Goal: Task Accomplishment & Management: Manage account settings

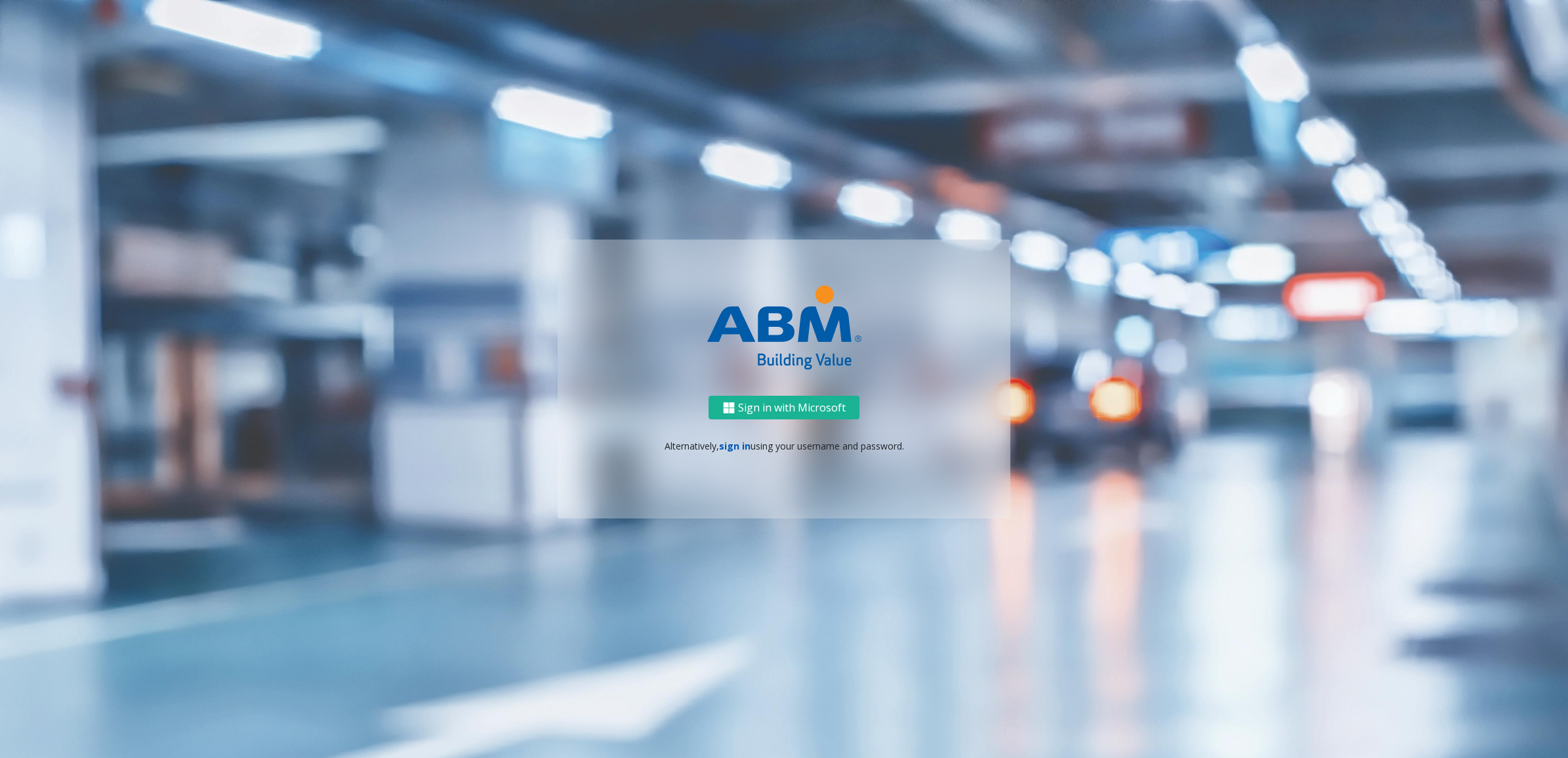
click at [735, 446] on link "sign in" at bounding box center [735, 446] width 32 height 12
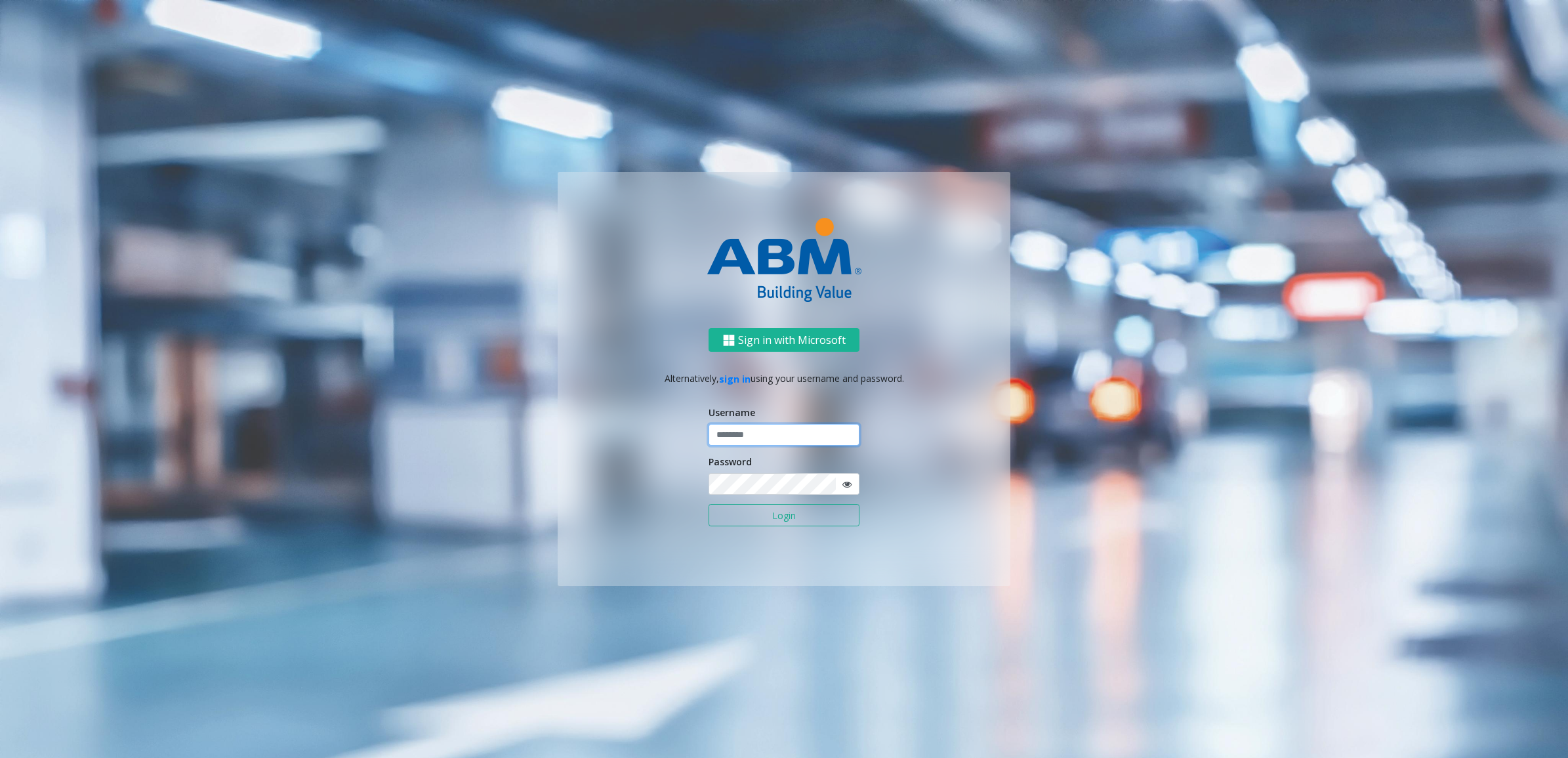
click at [758, 440] on input "text" at bounding box center [784, 434] width 151 height 22
click at [635, 425] on div "Sign in with Microsoft Alternatively, sign in using your username and password.…" at bounding box center [784, 457] width 452 height 258
click at [933, 448] on div "Sign in with Microsoft Alternatively, sign in using your username and password.…" at bounding box center [784, 457] width 452 height 258
click at [801, 427] on input "text" at bounding box center [784, 434] width 151 height 22
type input "********"
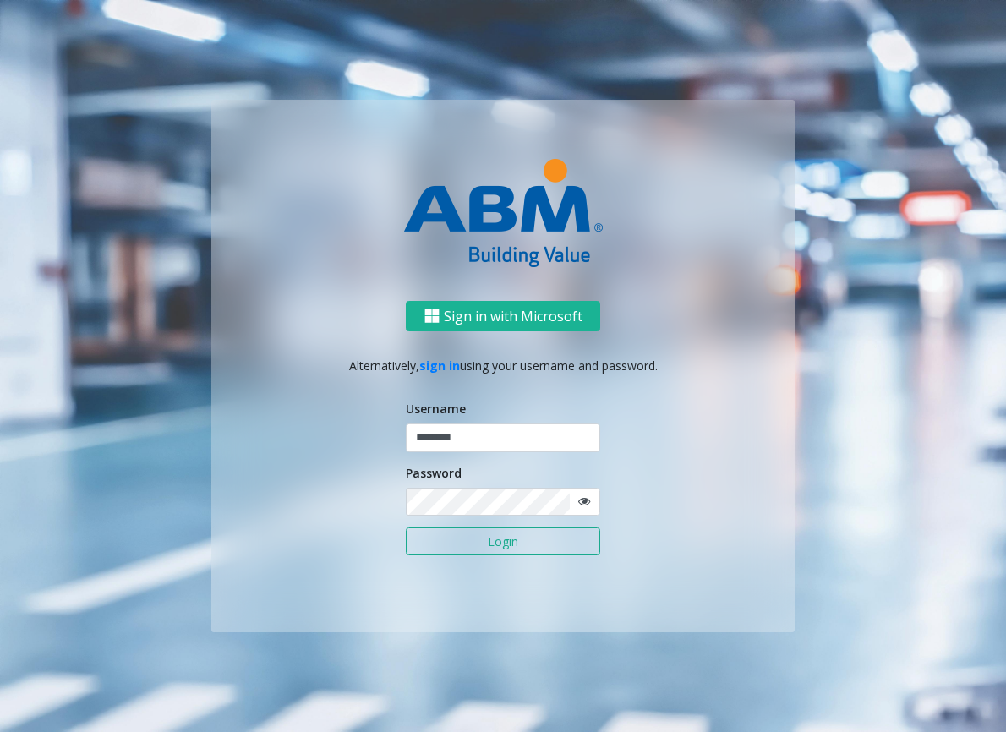
click at [431, 484] on div "Password" at bounding box center [503, 490] width 194 height 52
click at [501, 550] on button "Login" at bounding box center [503, 542] width 194 height 29
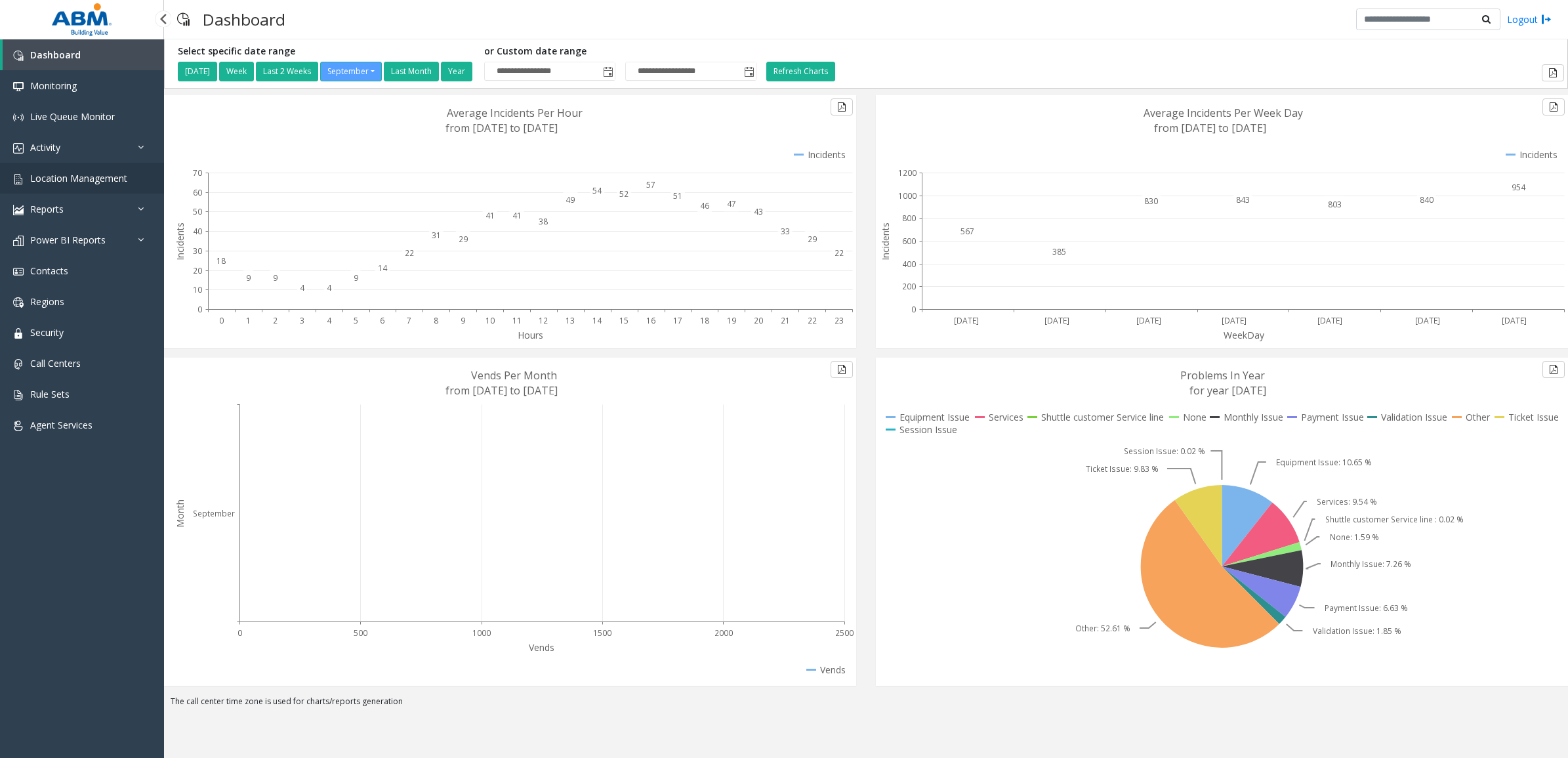
click at [69, 185] on link "Location Management" at bounding box center [81, 178] width 164 height 31
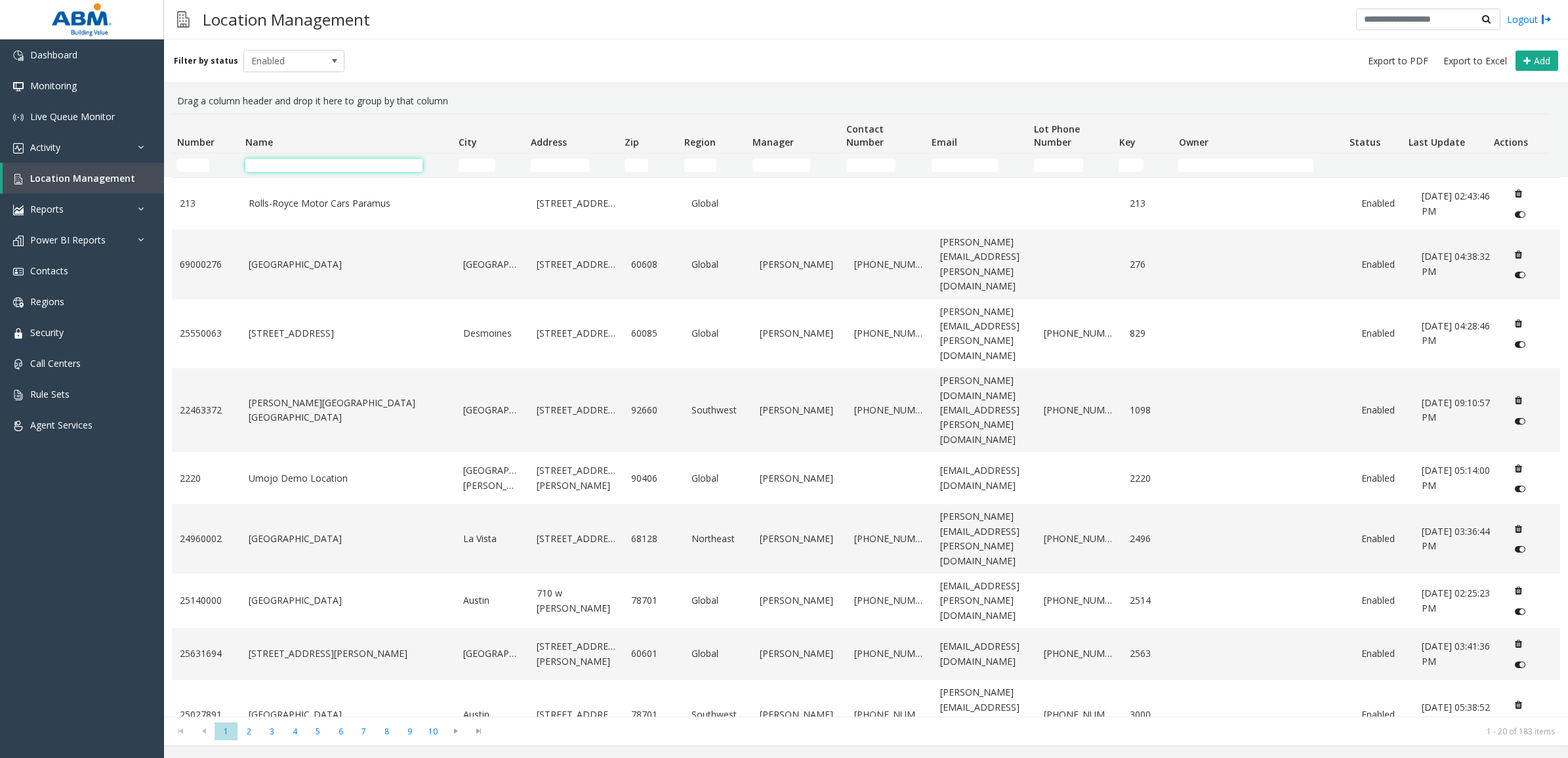
click at [283, 161] on input "Name Filter" at bounding box center [334, 165] width 177 height 13
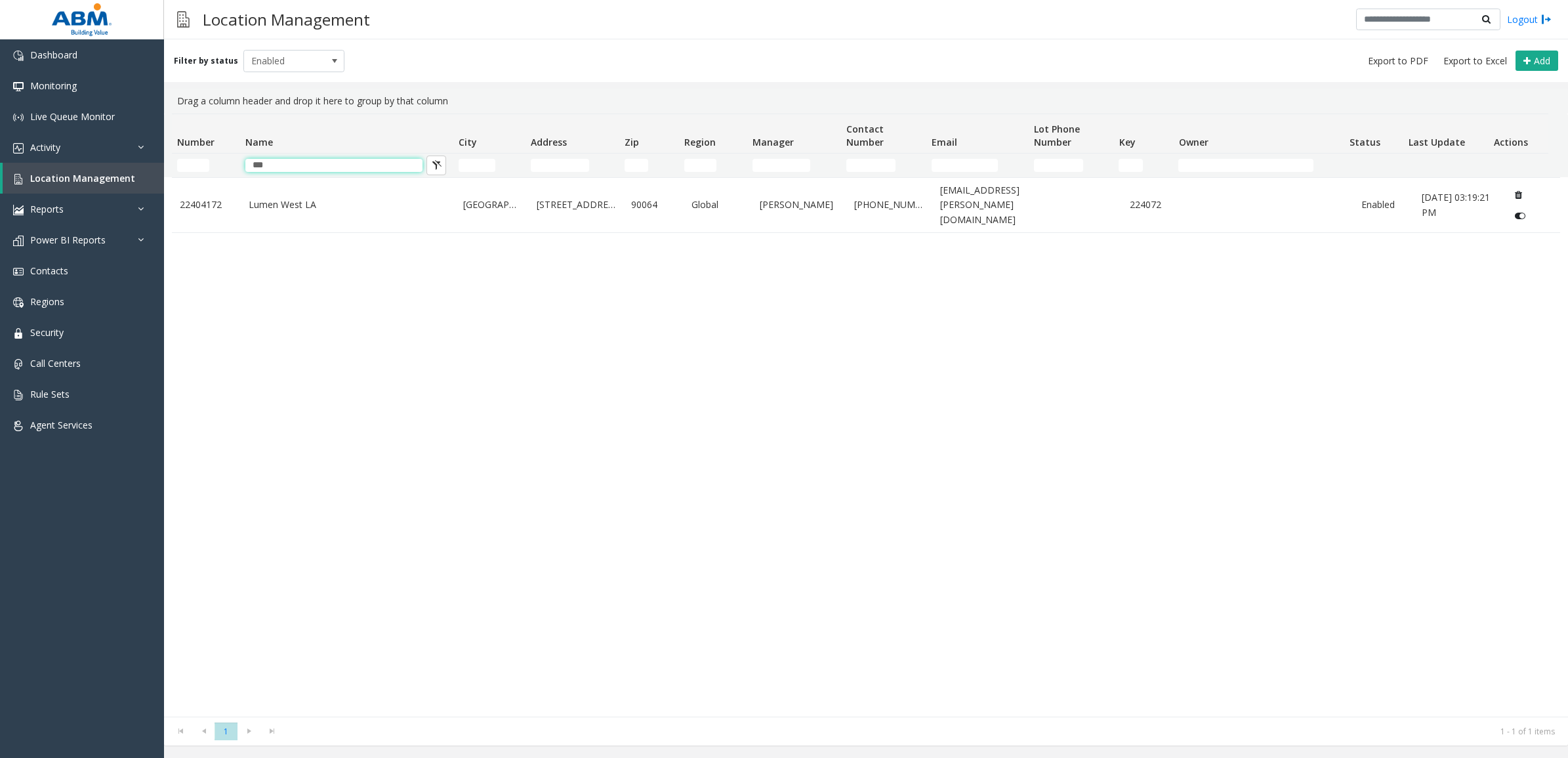
drag, startPoint x: 287, startPoint y: 164, endPoint x: 404, endPoint y: 423, distance: 284.2
click at [339, 254] on div "Number Name City Address Zip Region Manager Contact Number Email Lot Phone Numb…" at bounding box center [865, 414] width 1404 height 603
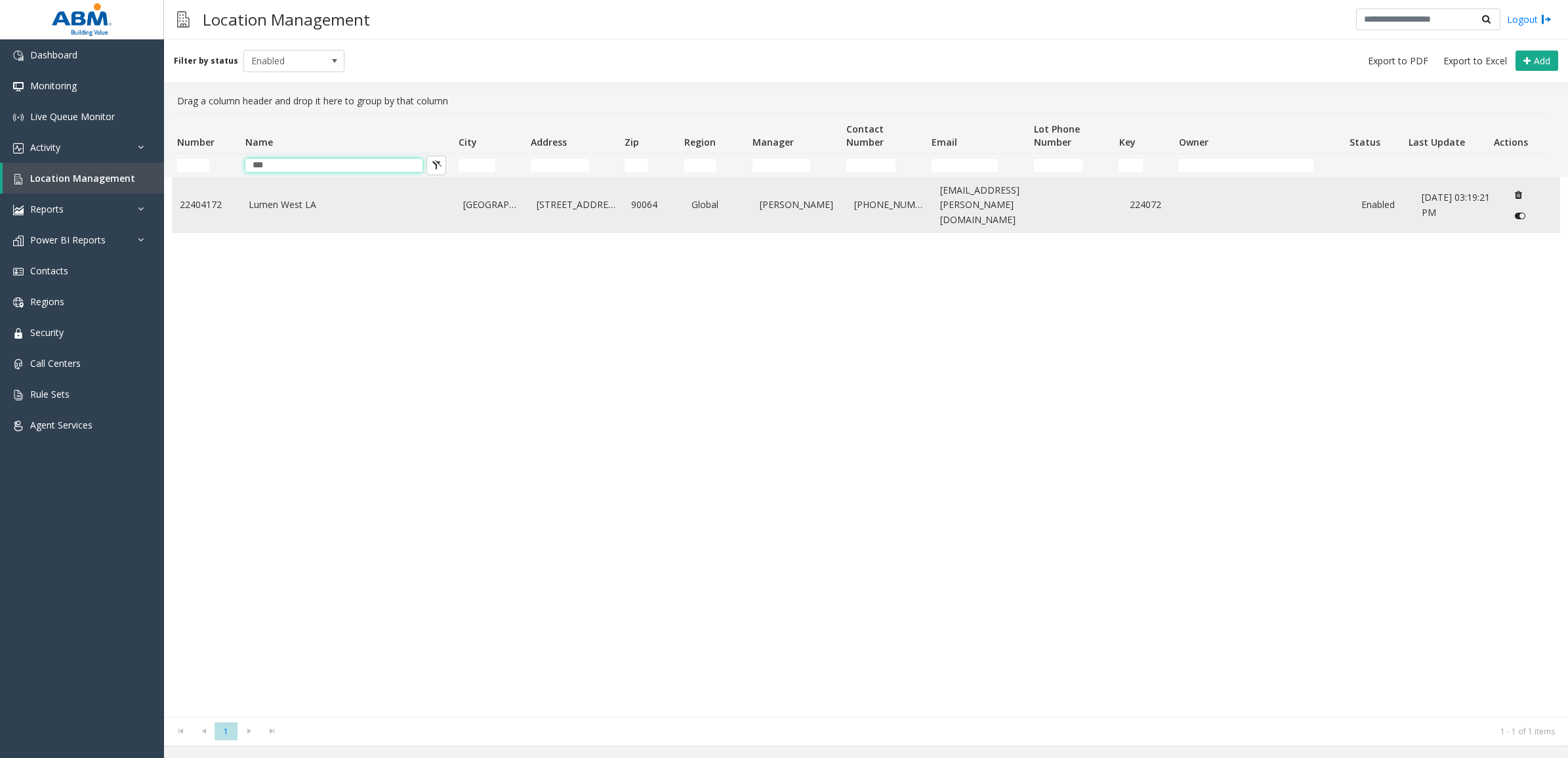
type input "***"
click at [377, 224] on td "Lumen West LA" at bounding box center [348, 205] width 215 height 54
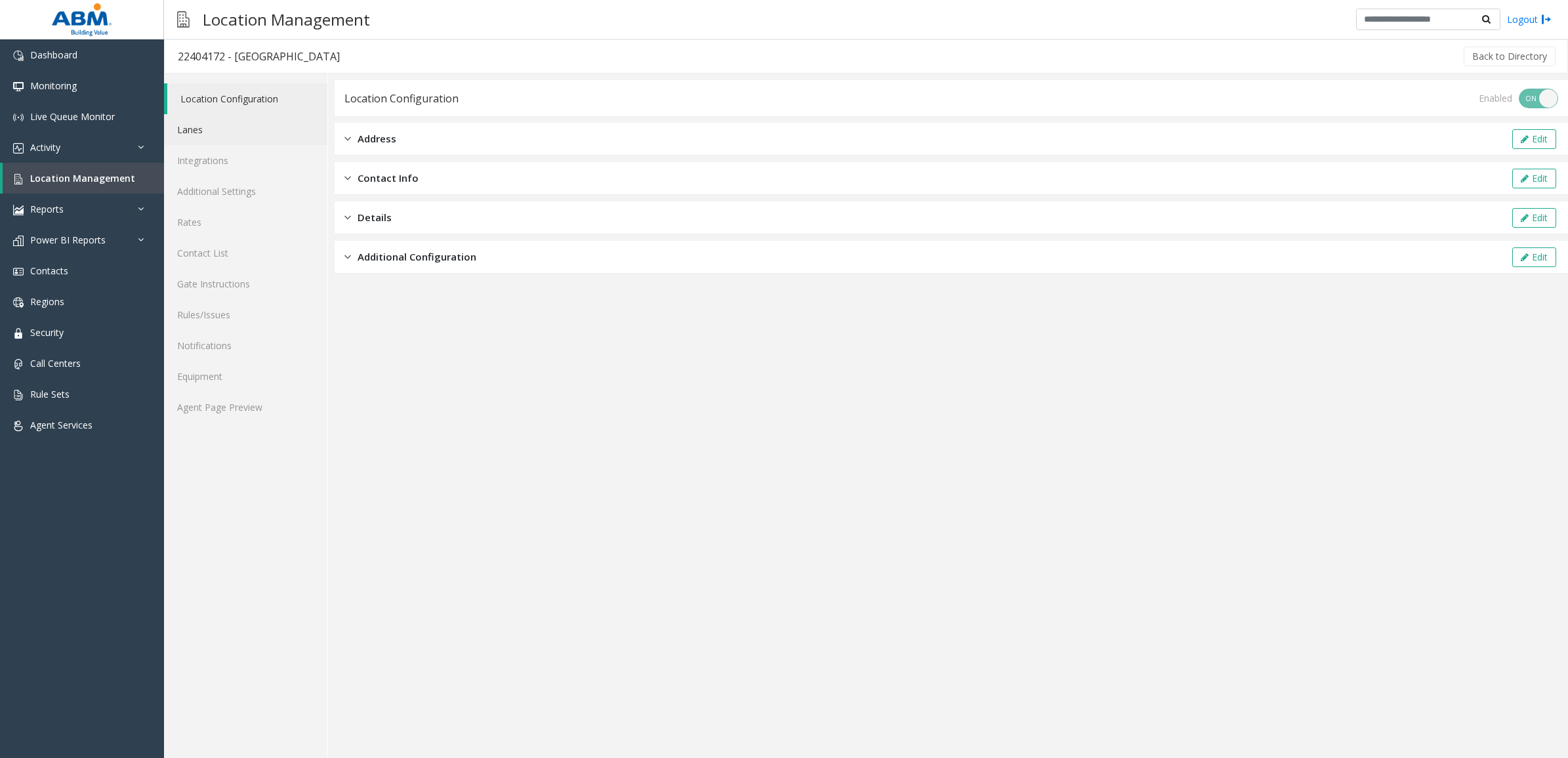
click at [230, 134] on link "Lanes" at bounding box center [245, 130] width 164 height 31
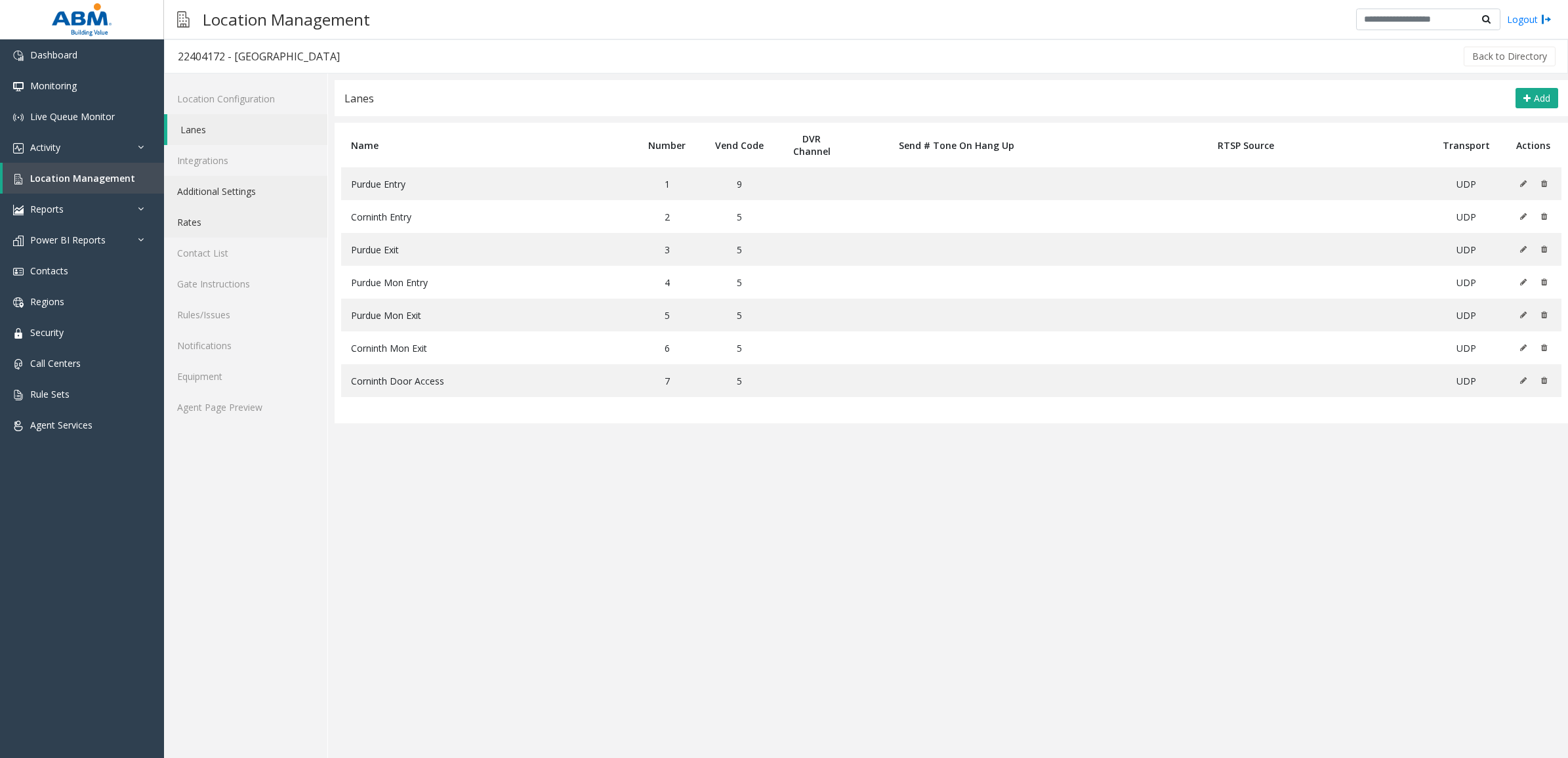
drag, startPoint x: 237, startPoint y: 194, endPoint x: 236, endPoint y: 213, distance: 19.0
click at [237, 195] on link "Additional Settings" at bounding box center [245, 192] width 164 height 31
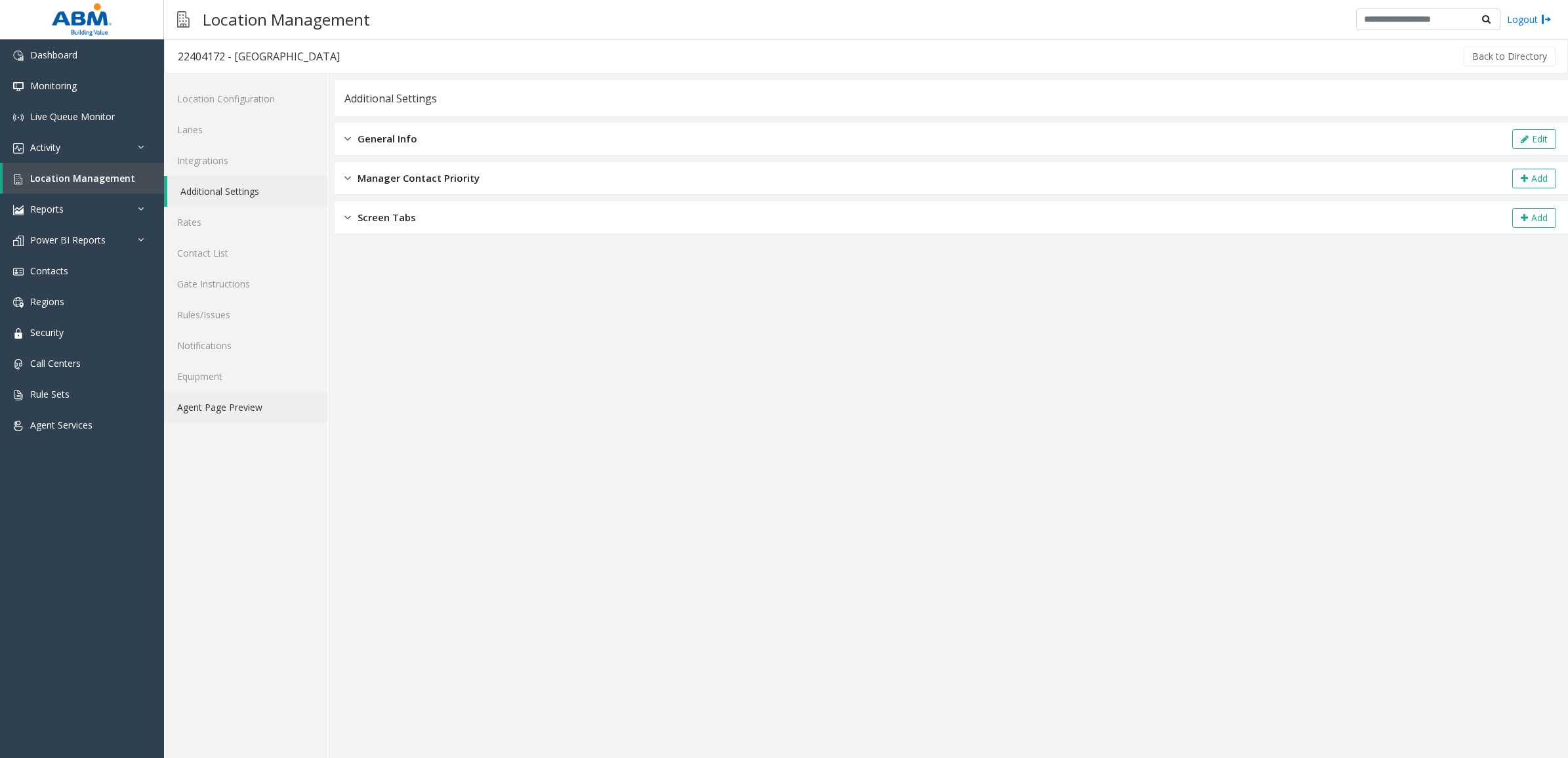
click at [257, 405] on link "Agent Page Preview" at bounding box center [245, 407] width 164 height 31
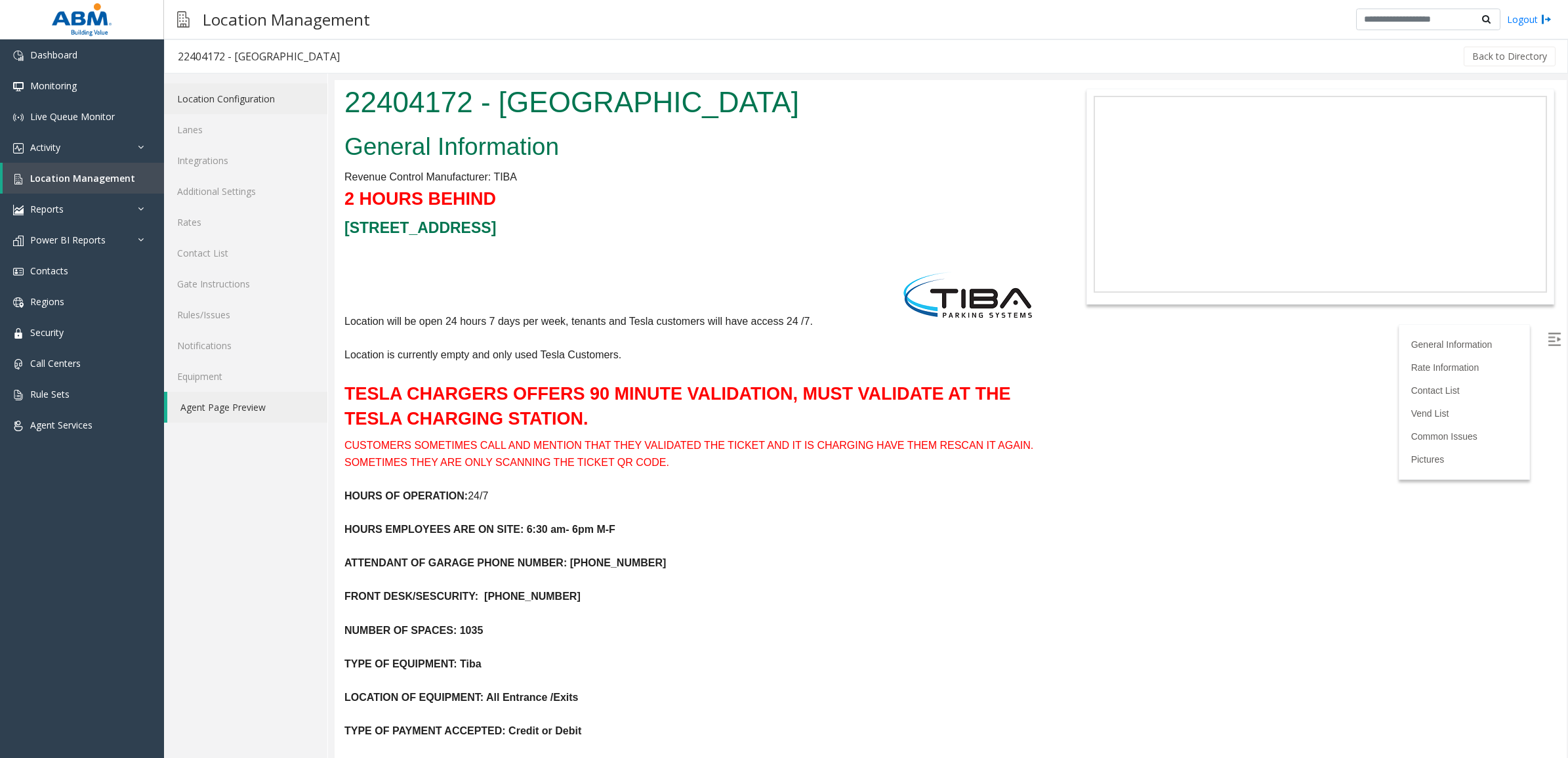
click at [257, 99] on link "Location Configuration" at bounding box center [245, 99] width 164 height 31
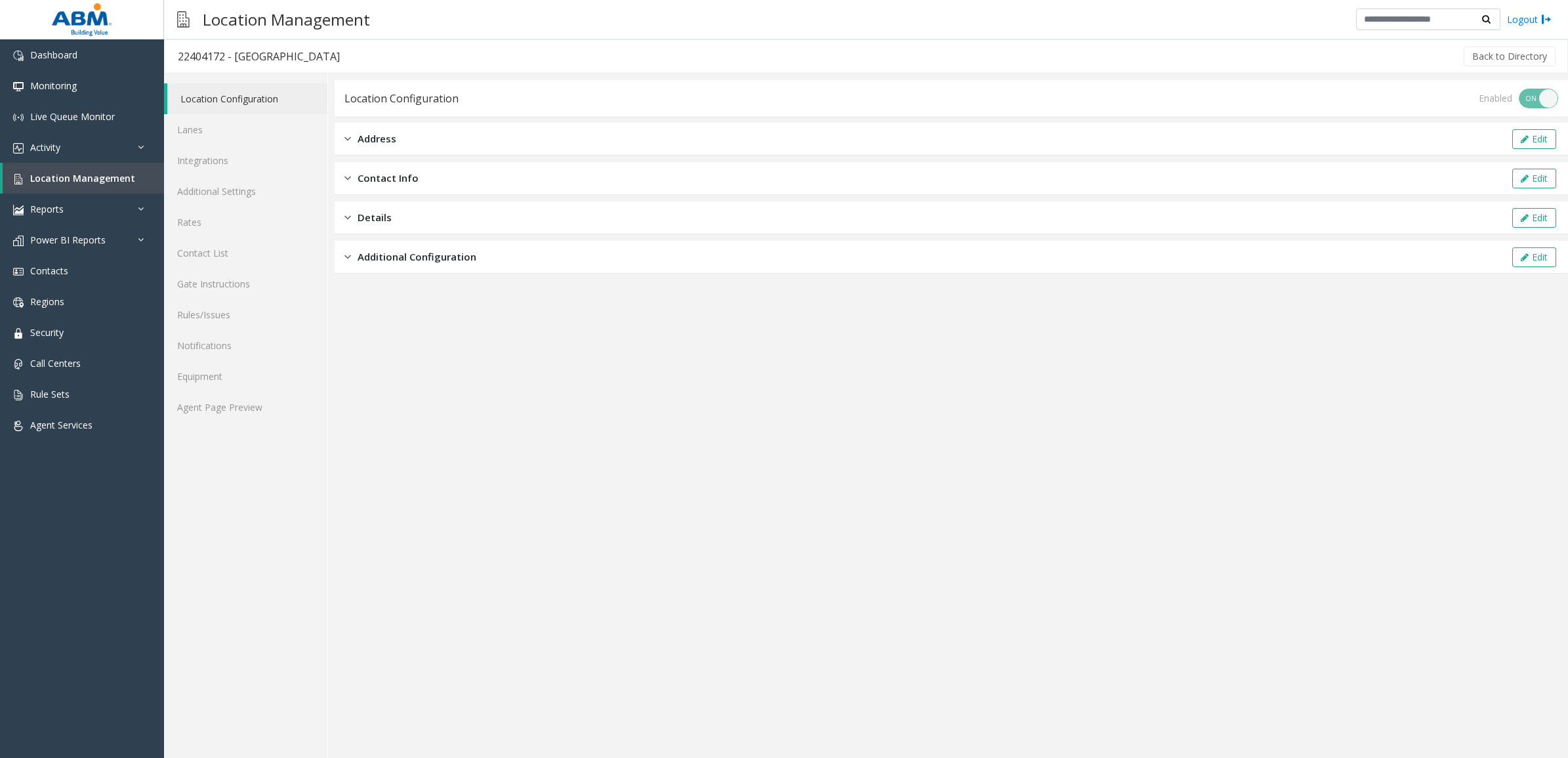
click at [1533, 94] on div "Enabled ON OFF" at bounding box center [1518, 98] width 79 height 19
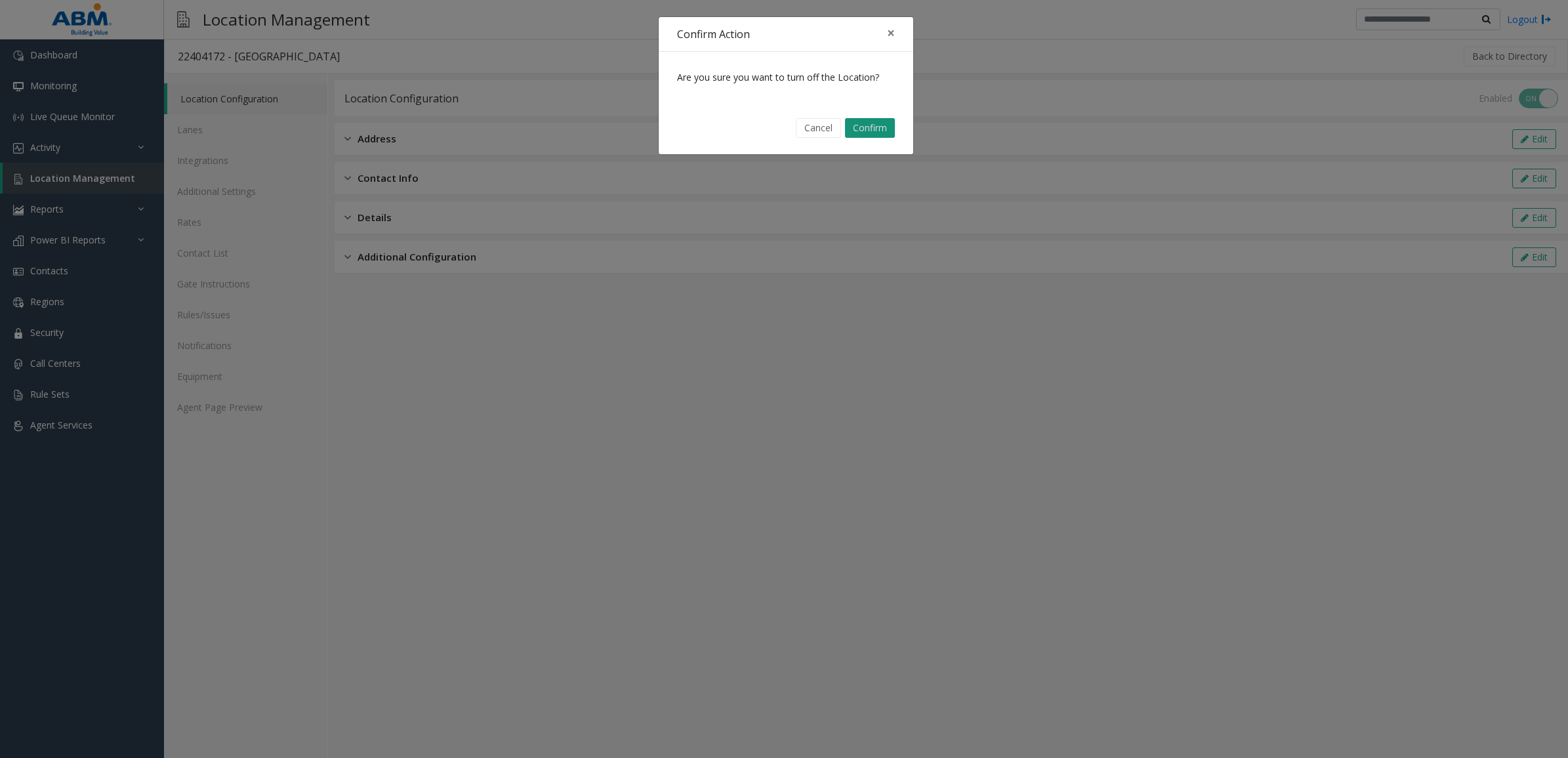
click at [890, 125] on button "Confirm" at bounding box center [870, 127] width 50 height 19
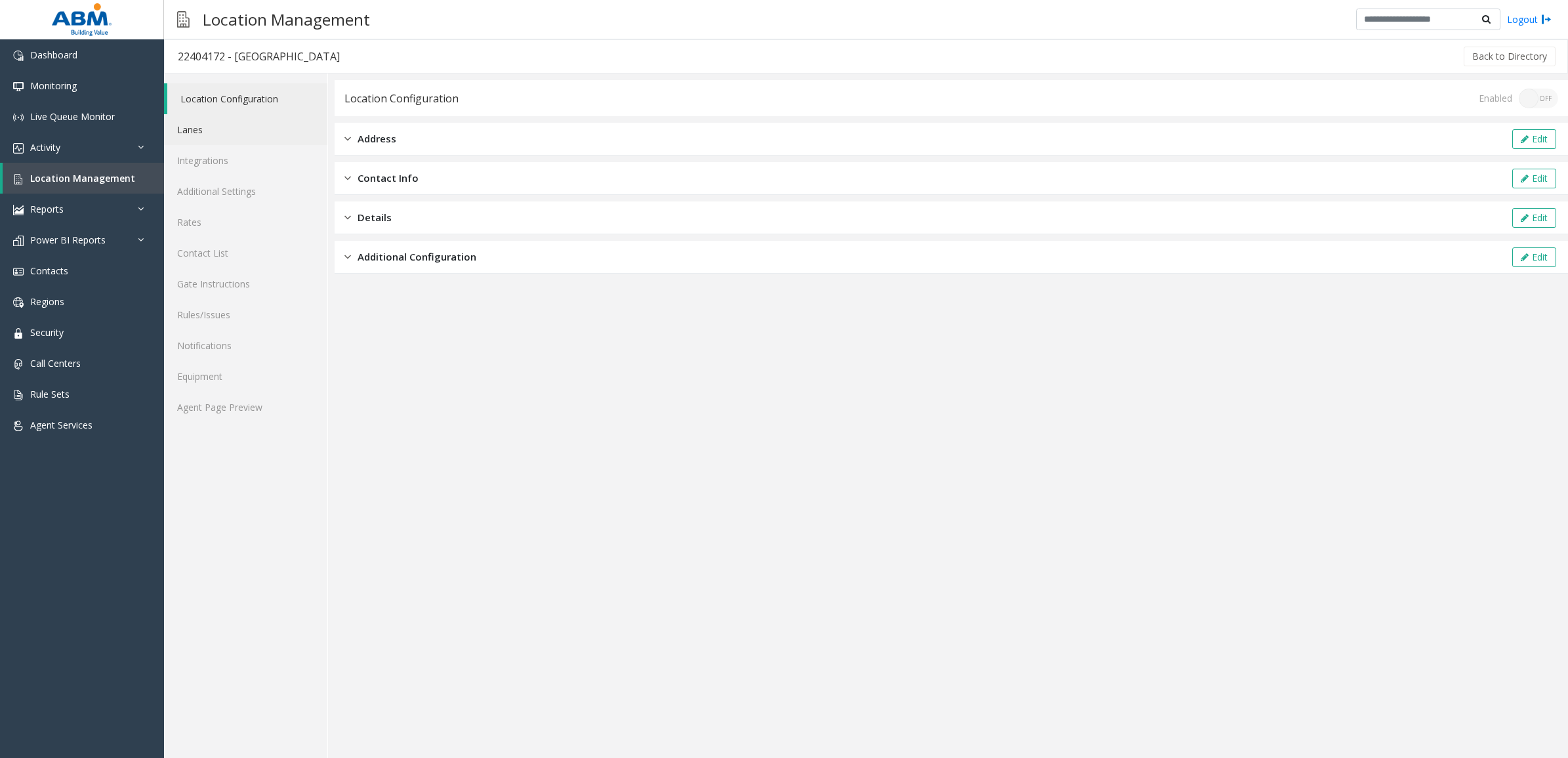
click at [223, 118] on link "Lanes" at bounding box center [245, 130] width 164 height 31
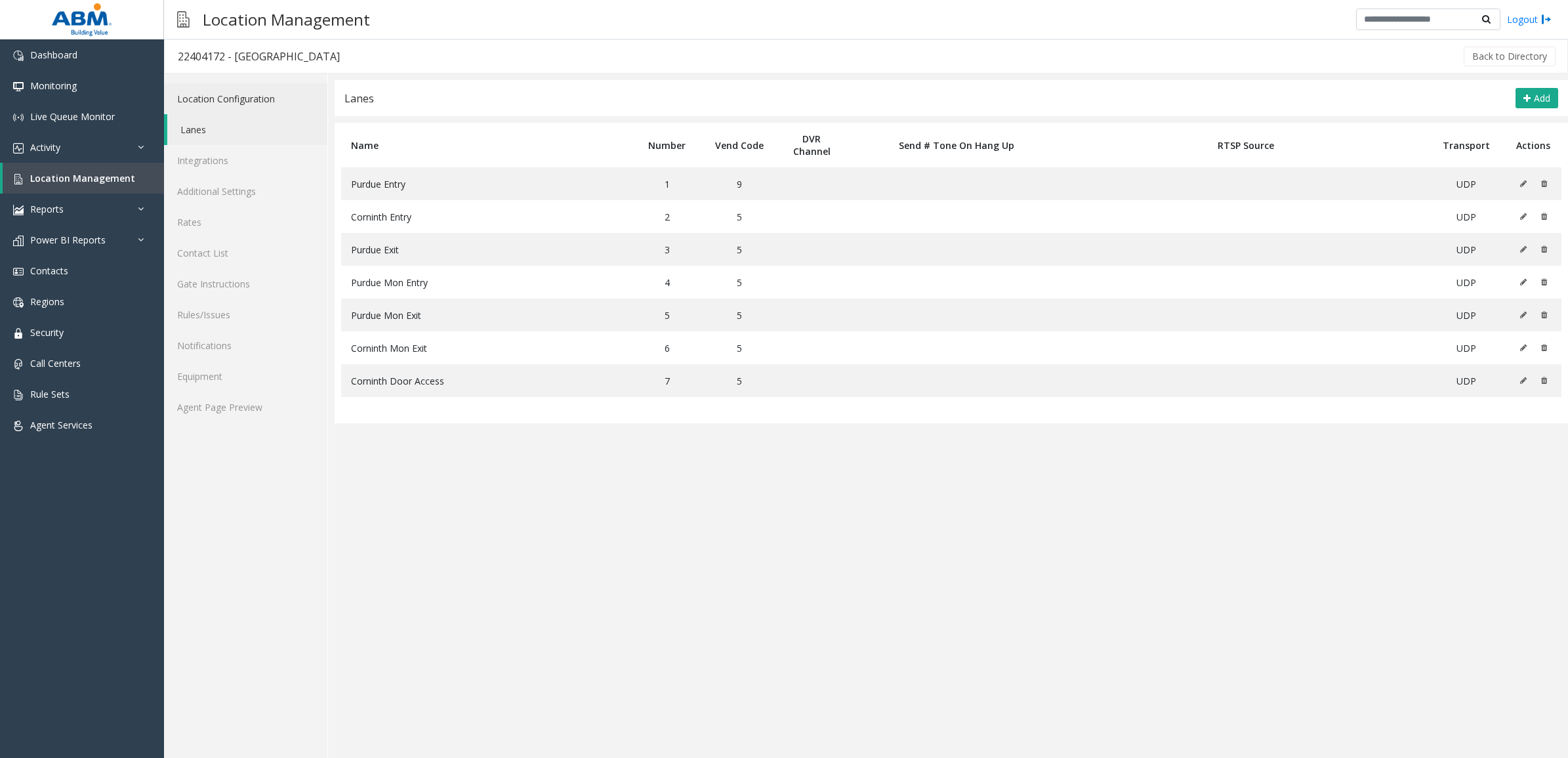
click at [269, 92] on link "Location Configuration" at bounding box center [245, 99] width 164 height 31
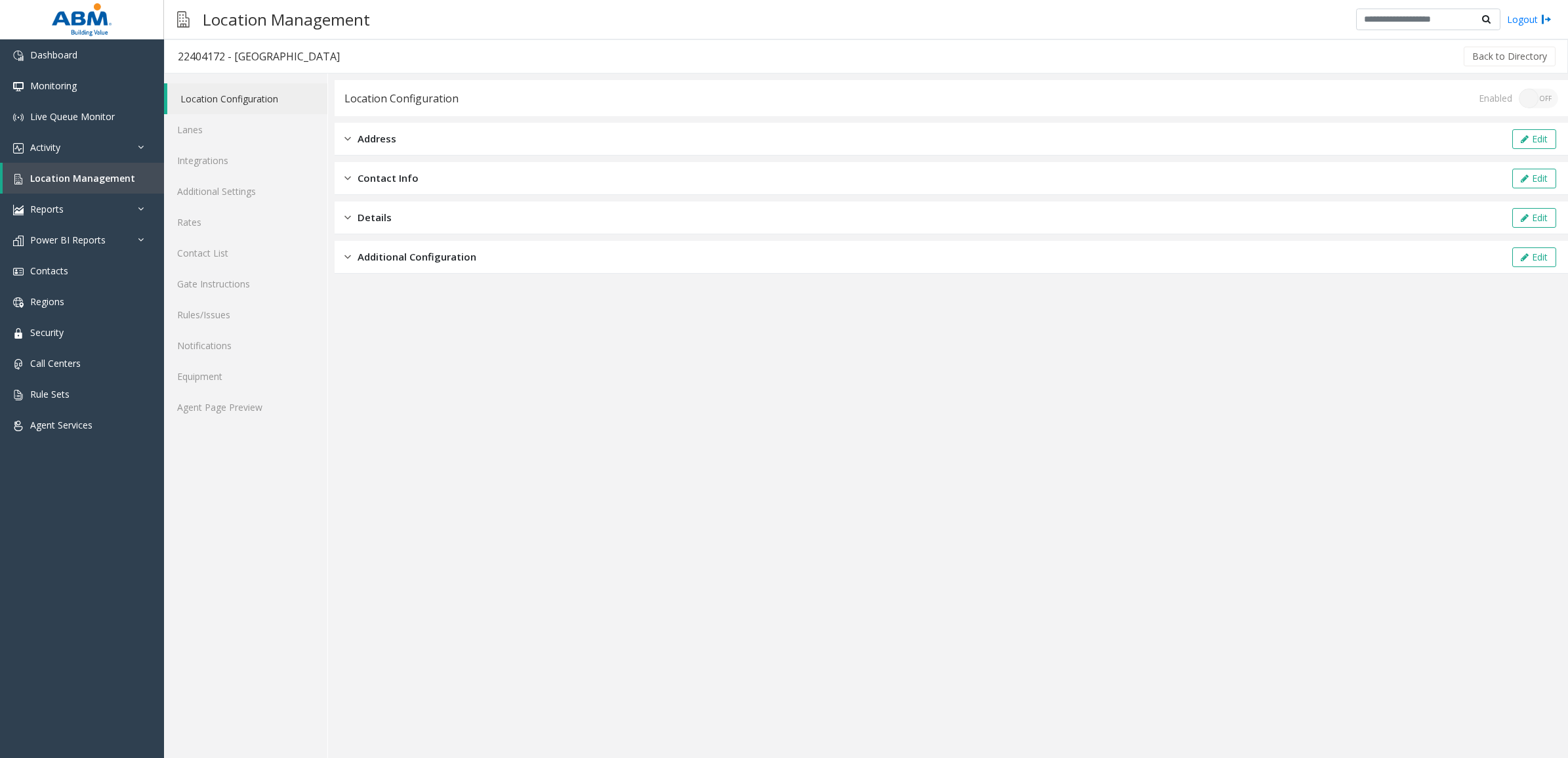
click at [506, 143] on div "Address Edit" at bounding box center [951, 139] width 1234 height 33
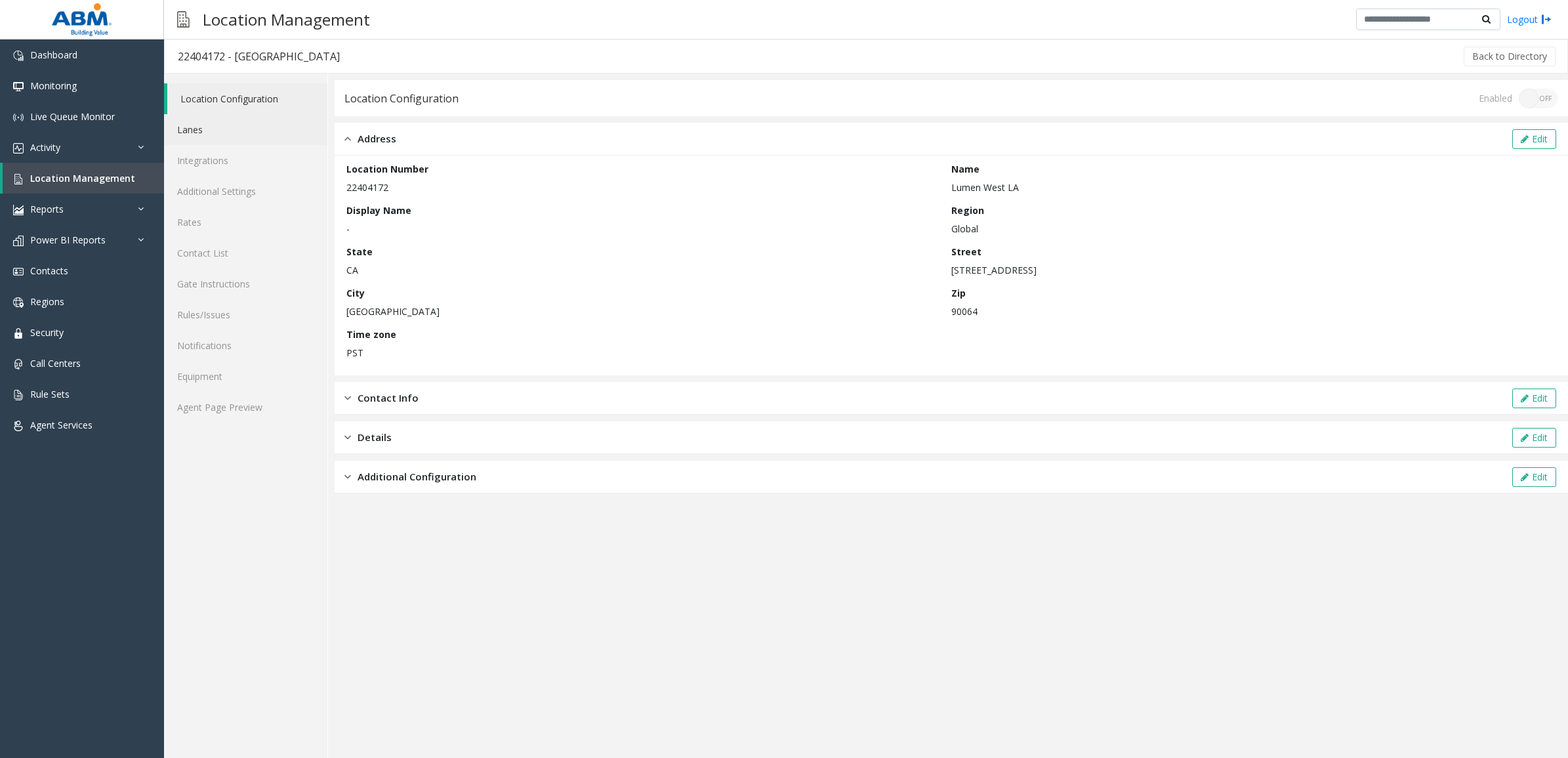
click at [227, 138] on link "Lanes" at bounding box center [245, 130] width 164 height 31
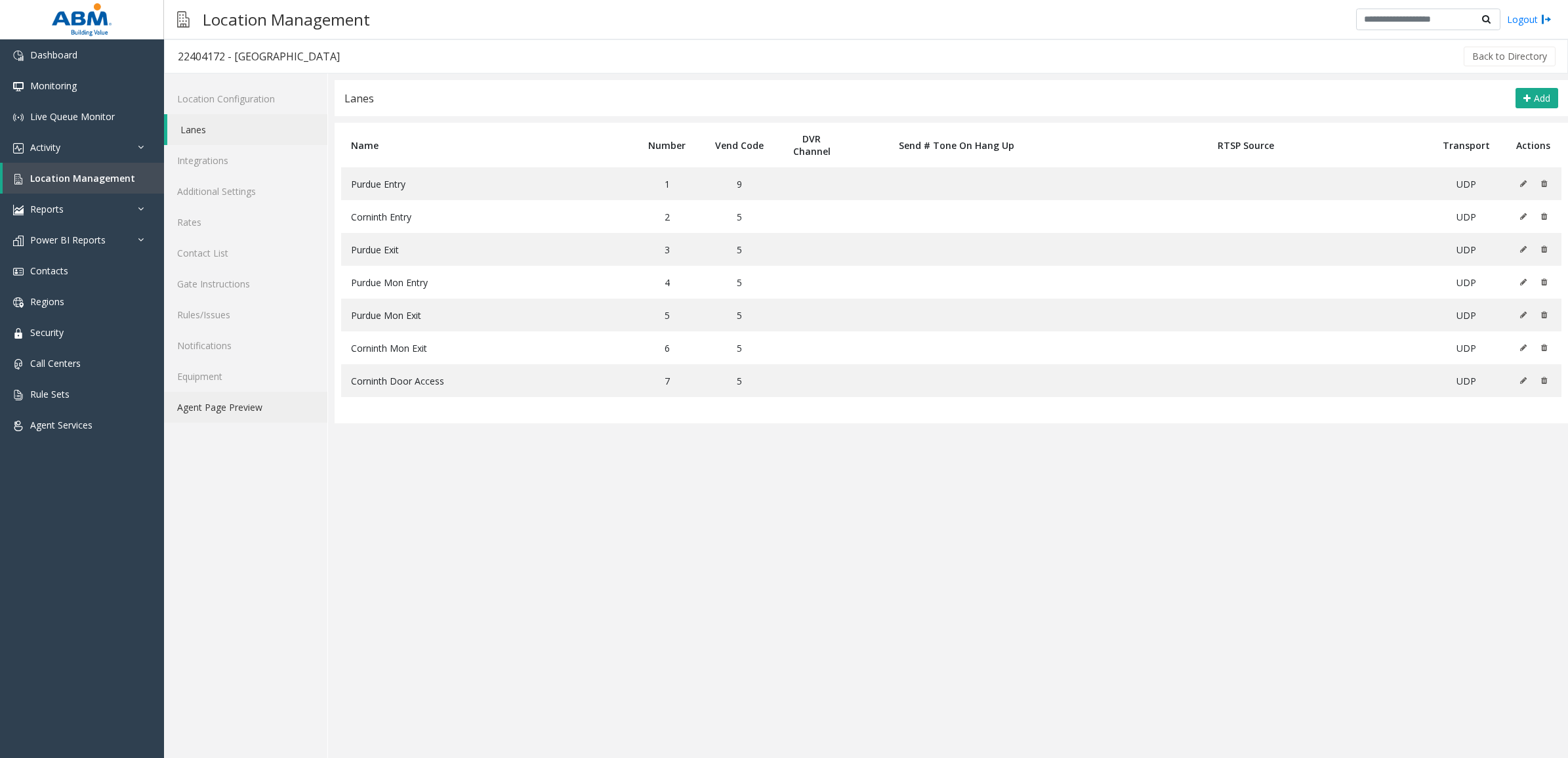
click at [220, 406] on link "Agent Page Preview" at bounding box center [245, 407] width 164 height 31
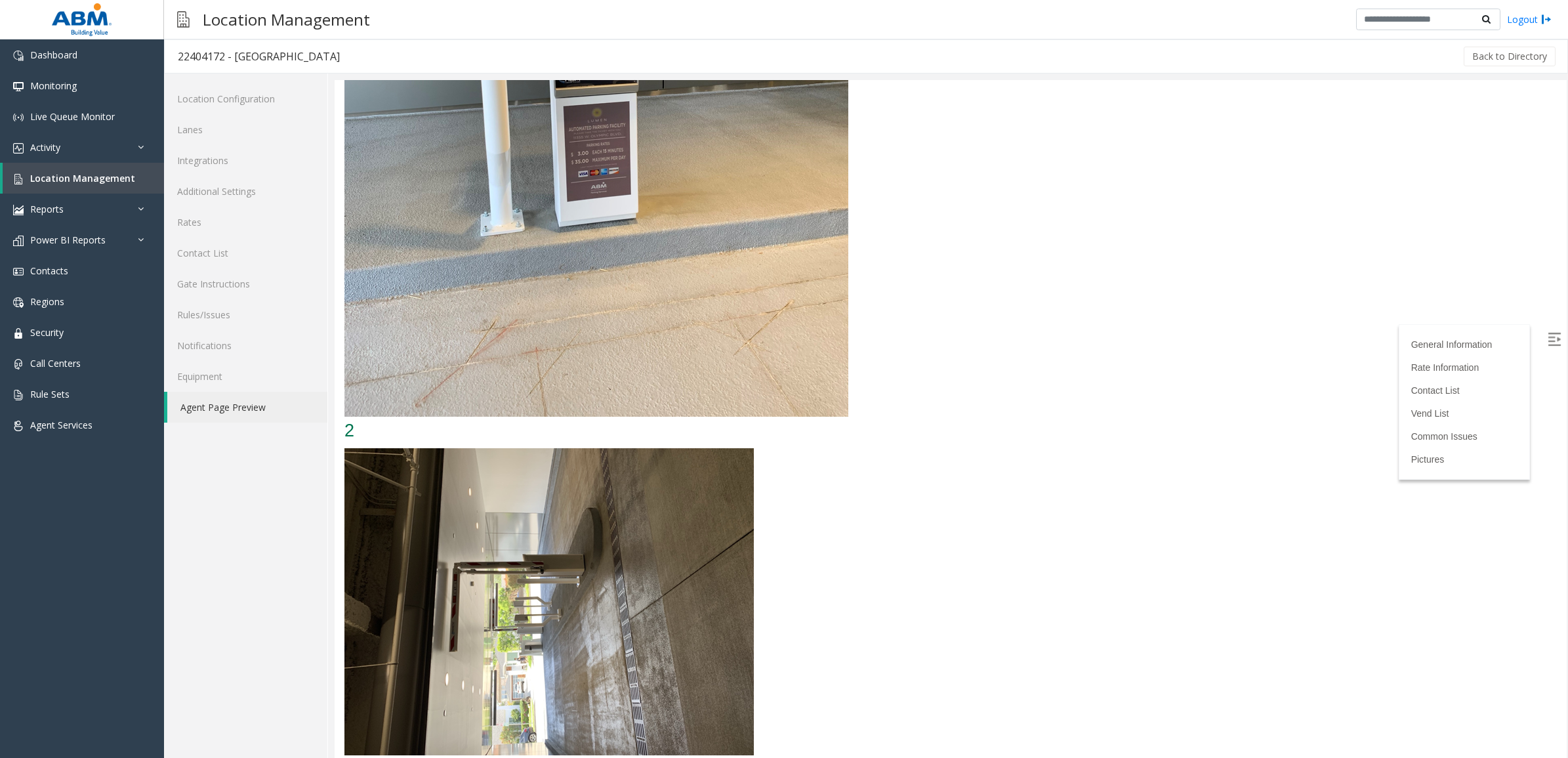
scroll to position [2454, 0]
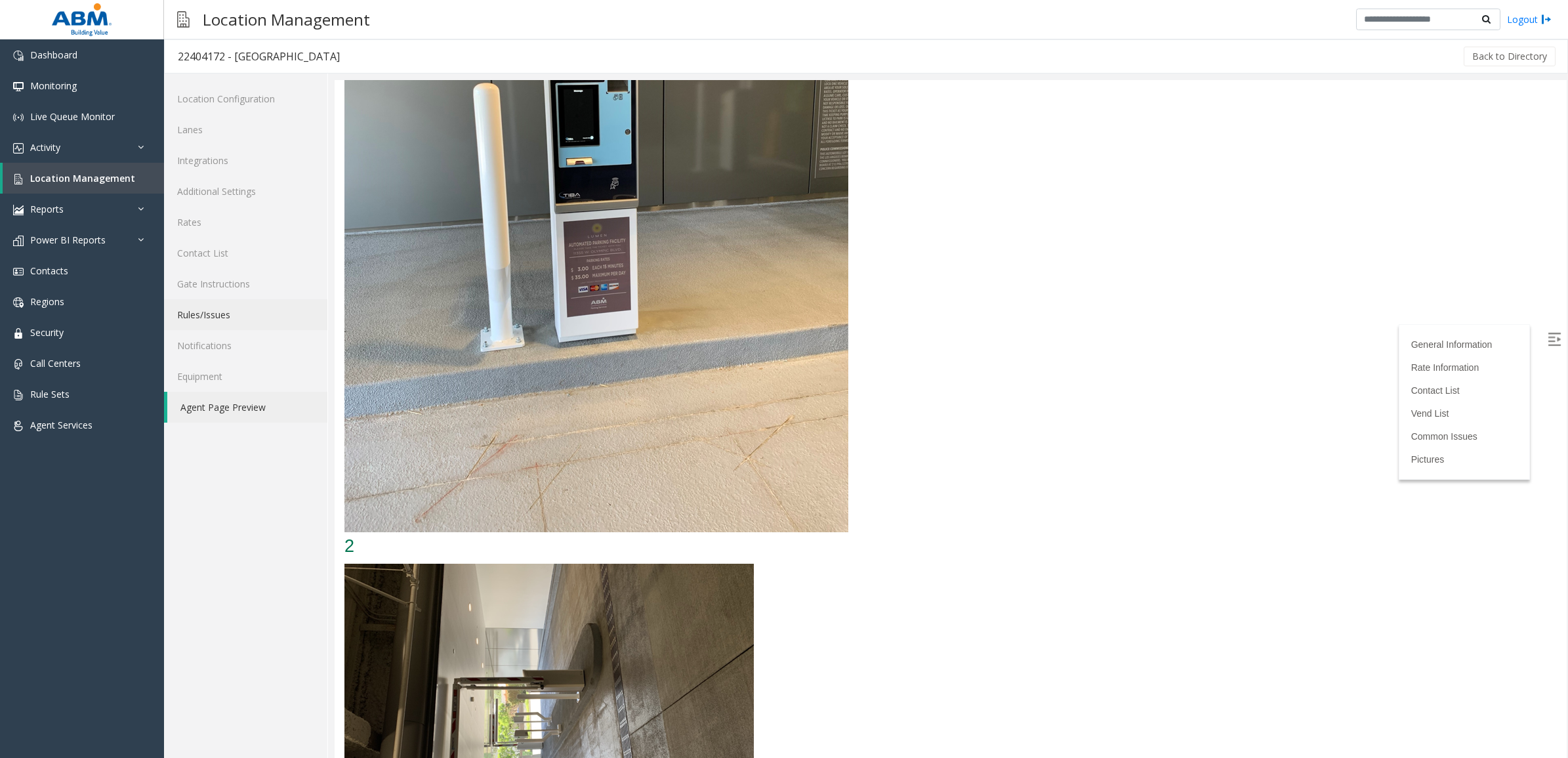
click at [237, 316] on link "Rules/Issues" at bounding box center [245, 315] width 164 height 31
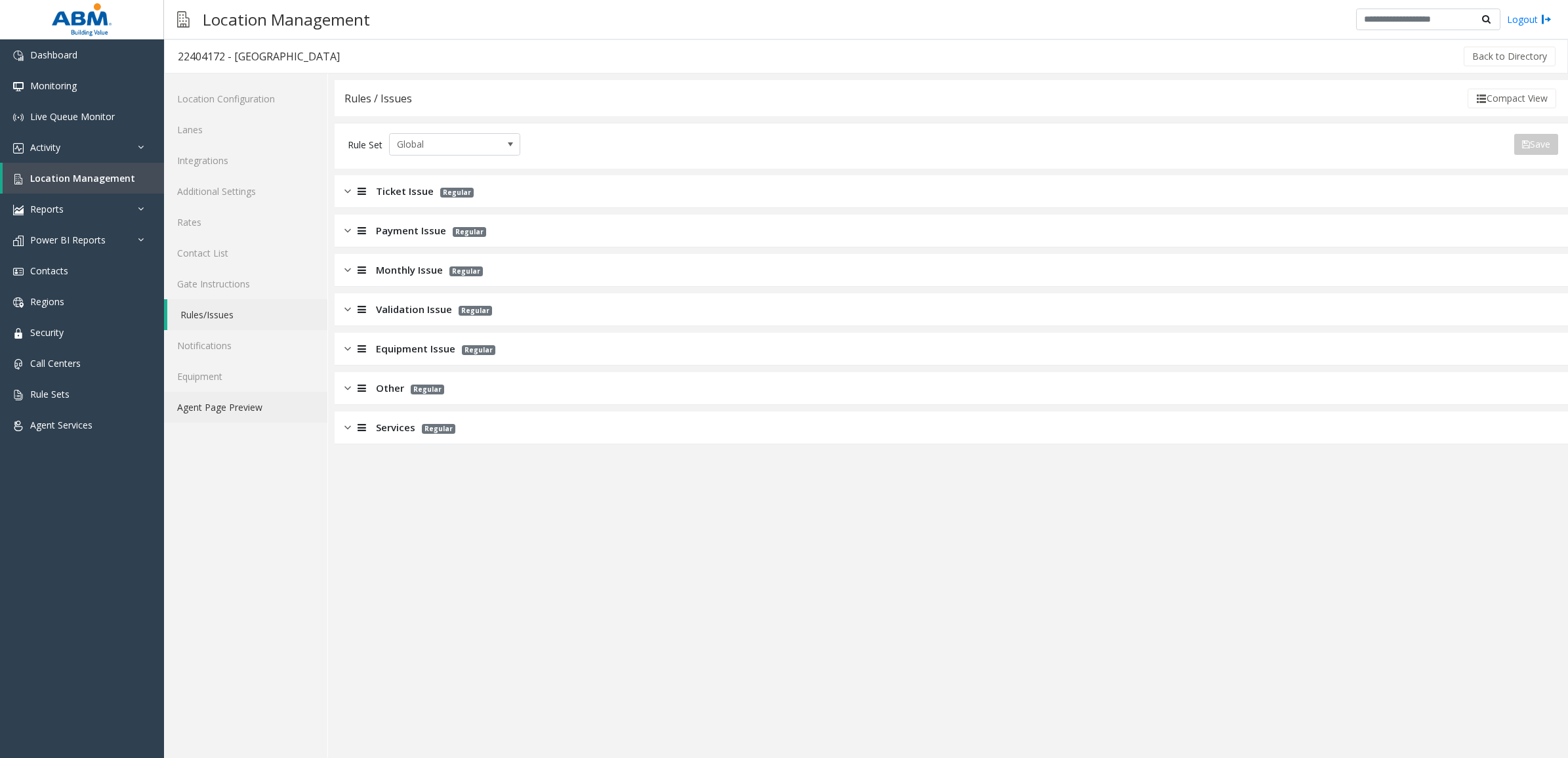
click at [246, 405] on link "Agent Page Preview" at bounding box center [245, 407] width 164 height 31
